Goal: Task Accomplishment & Management: Use online tool/utility

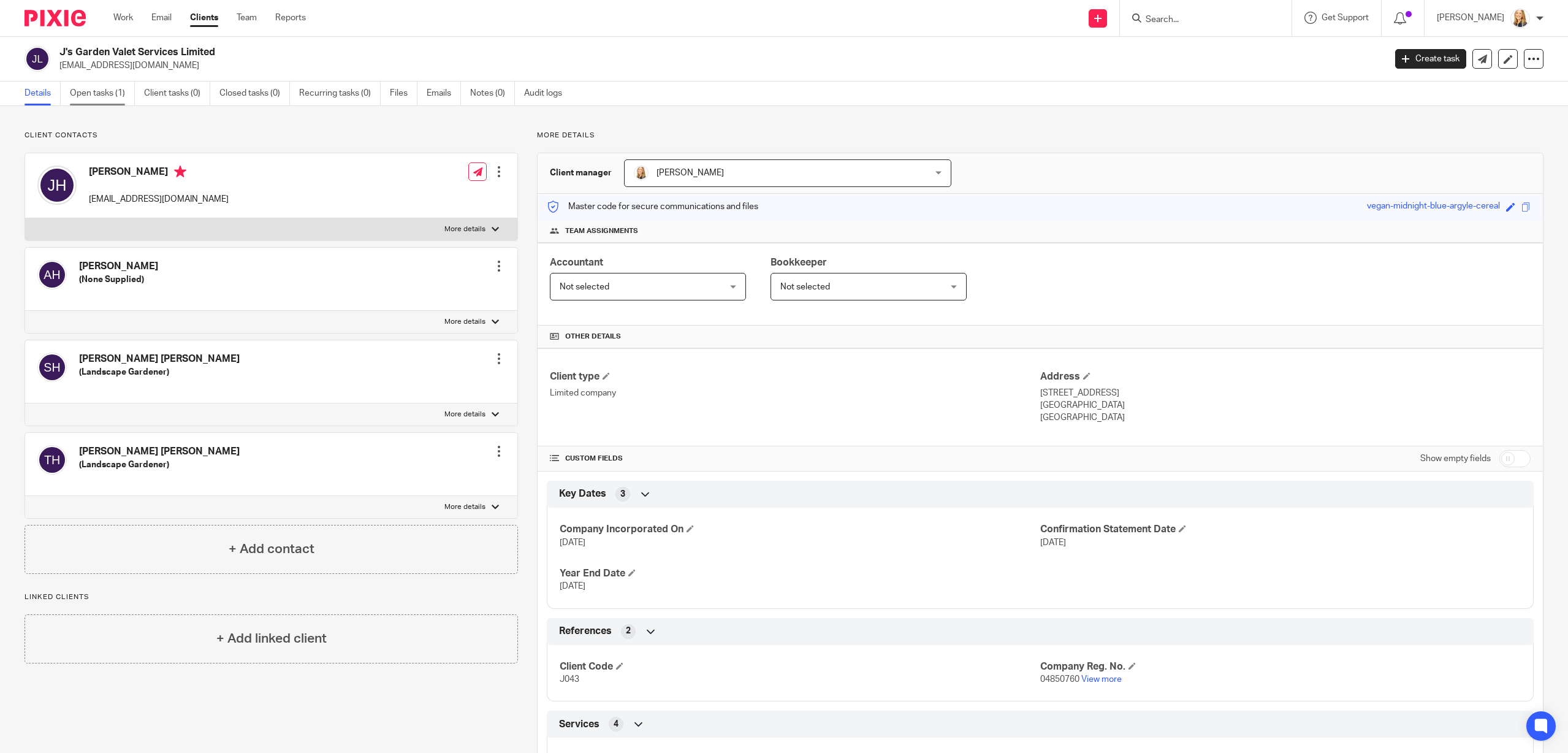
click at [71, 95] on link "Open tasks (1)" at bounding box center [102, 93] width 65 height 24
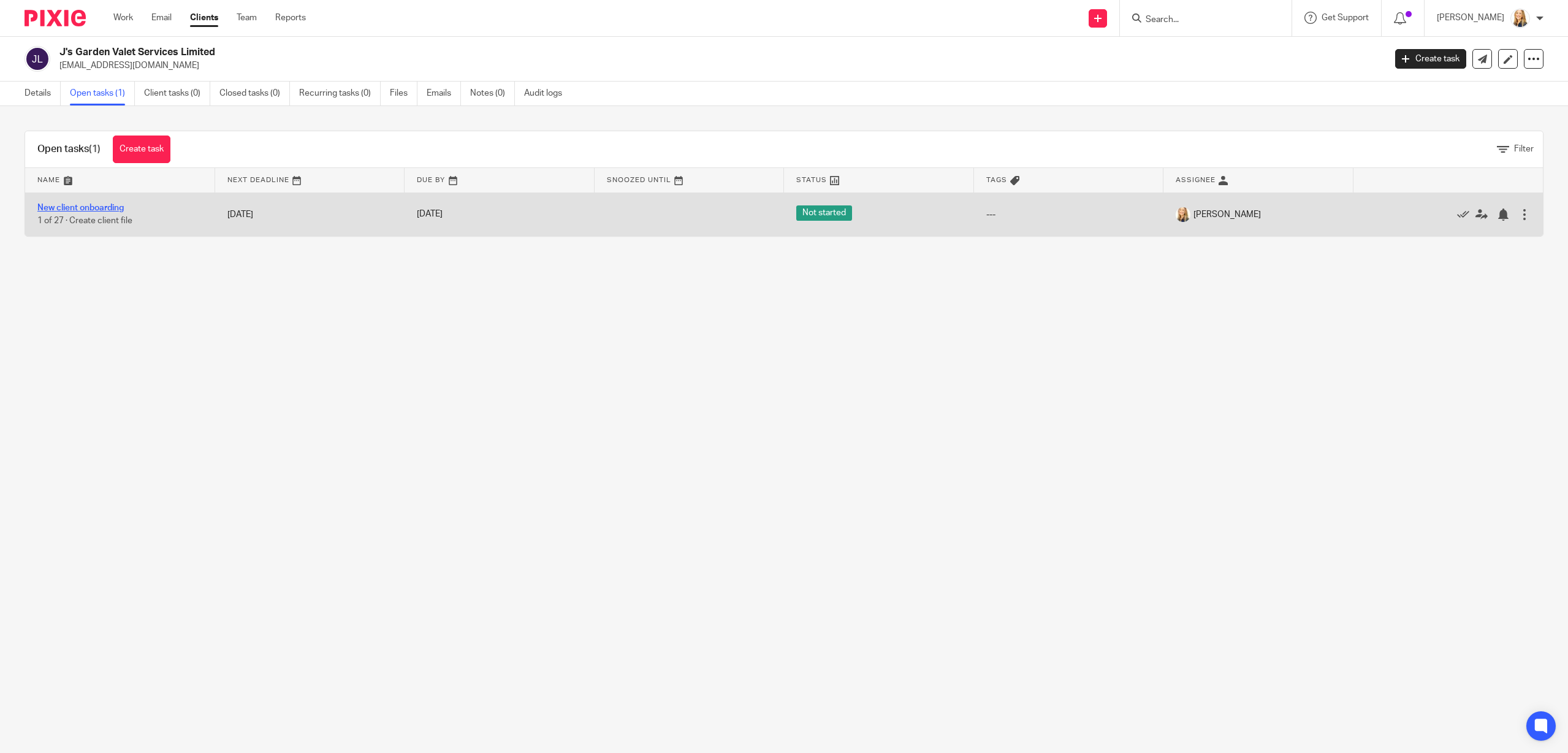
click at [57, 204] on link "New client onboarding" at bounding box center [80, 207] width 86 height 9
